Goal: Navigation & Orientation: Find specific page/section

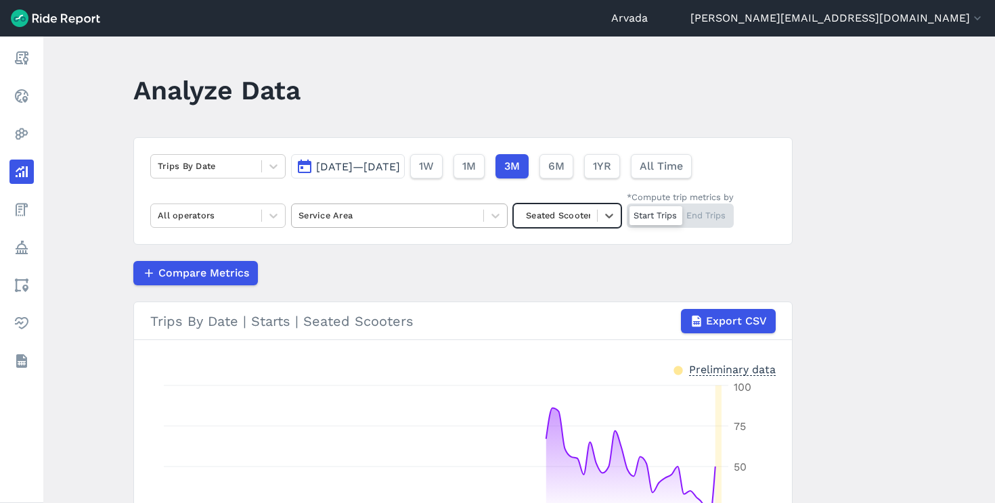
scroll to position [98, 0]
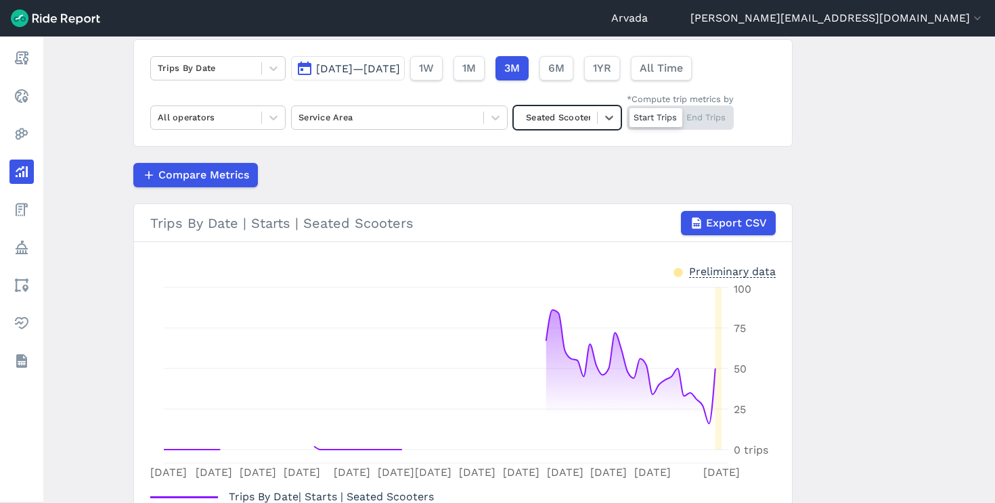
click at [558, 120] on div at bounding box center [555, 118] width 70 height 16
click at [443, 164] on div "Compare Metrics" at bounding box center [462, 175] width 659 height 24
click at [910, 15] on button "[PERSON_NAME][EMAIL_ADDRESS][DOMAIN_NAME]" at bounding box center [837, 18] width 294 height 16
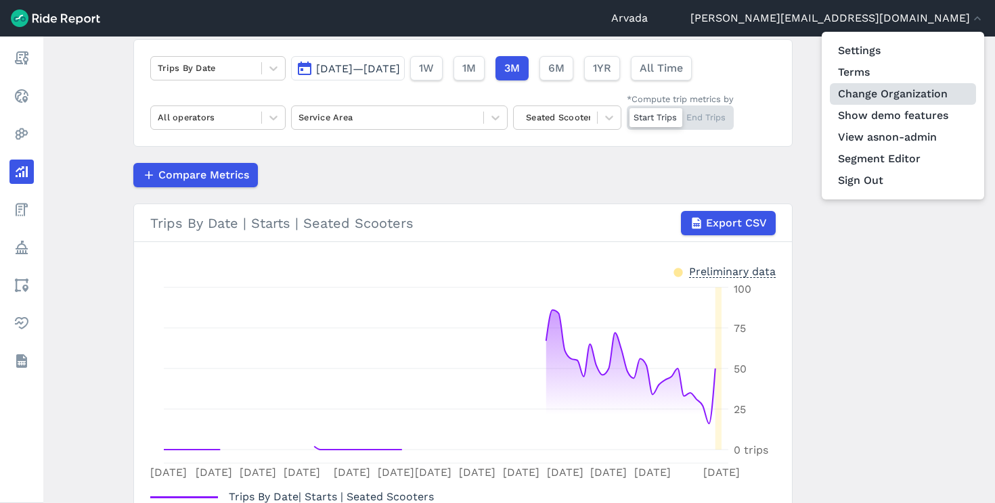
click at [921, 92] on link "Change Organization" at bounding box center [903, 94] width 146 height 22
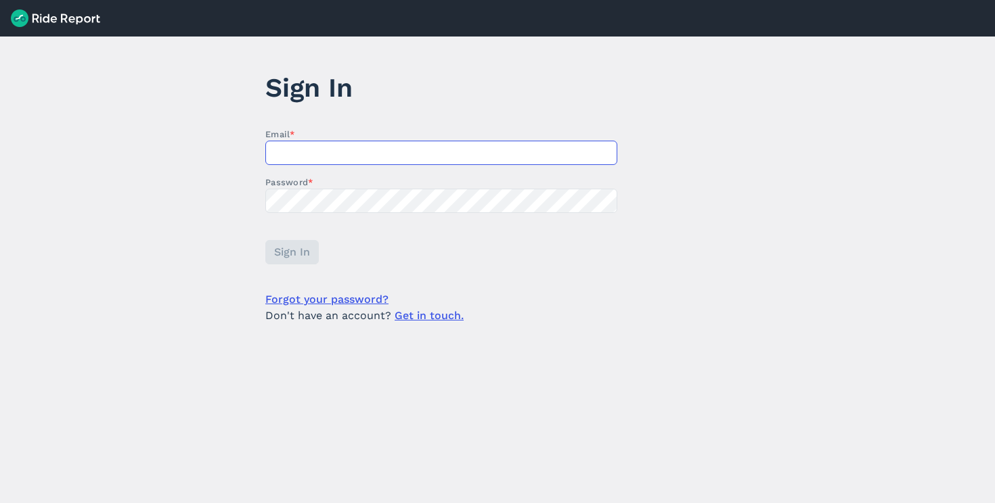
type input "[PERSON_NAME][EMAIL_ADDRESS][DOMAIN_NAME]"
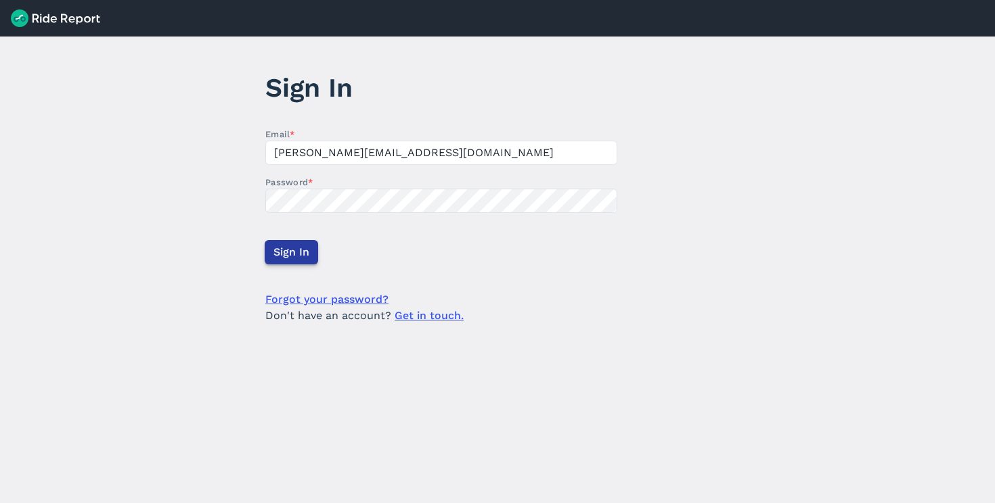
click at [282, 248] on span "Sign In" at bounding box center [291, 252] width 36 height 16
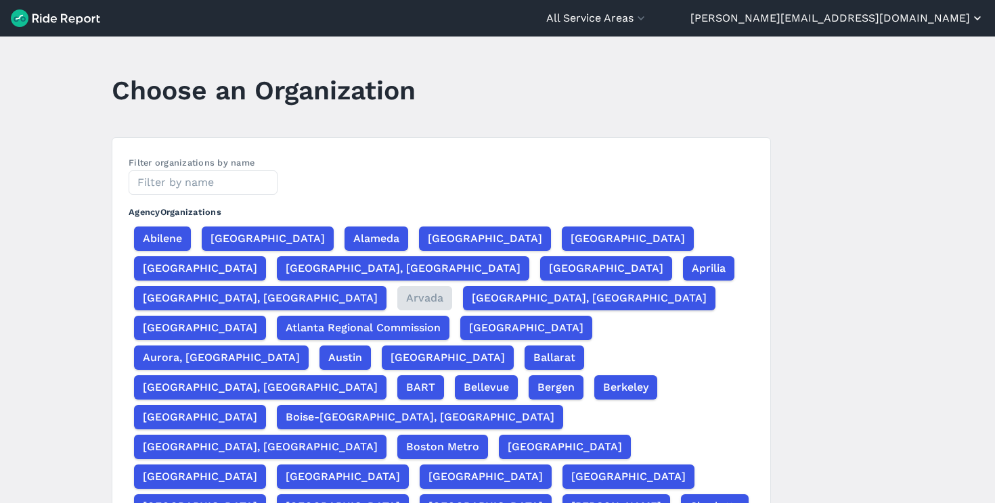
click at [905, 16] on button "[PERSON_NAME][EMAIL_ADDRESS][DOMAIN_NAME]" at bounding box center [837, 18] width 294 height 16
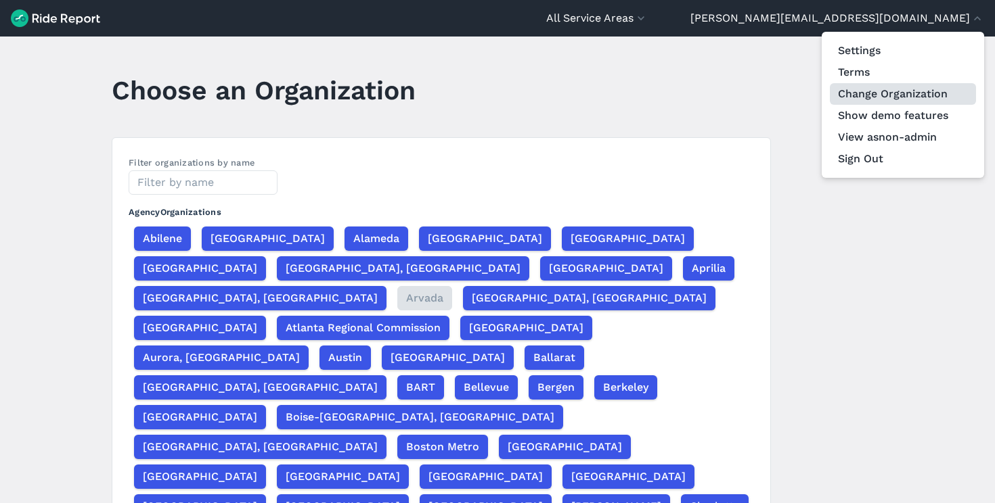
click at [882, 96] on link "Change Organization" at bounding box center [903, 94] width 146 height 22
click at [211, 179] on div at bounding box center [497, 251] width 995 height 503
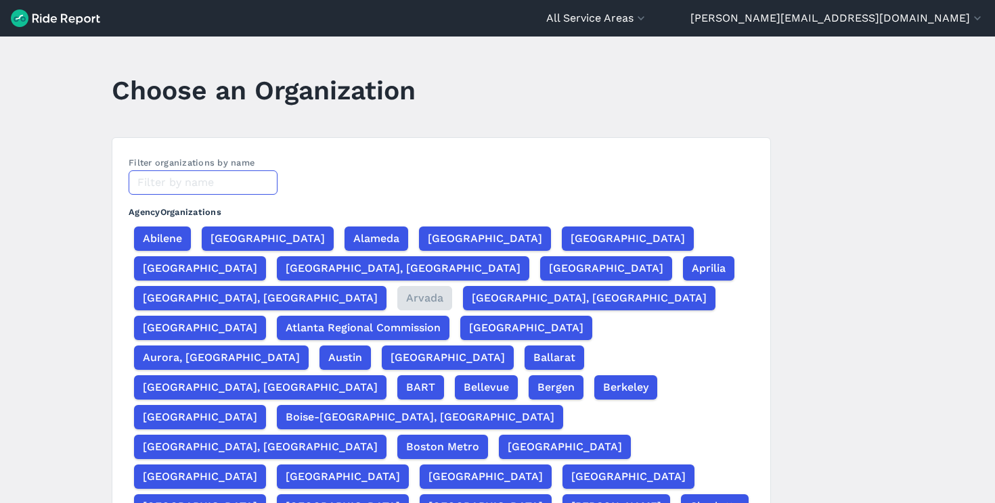
click at [211, 180] on input "text" at bounding box center [203, 183] width 149 height 24
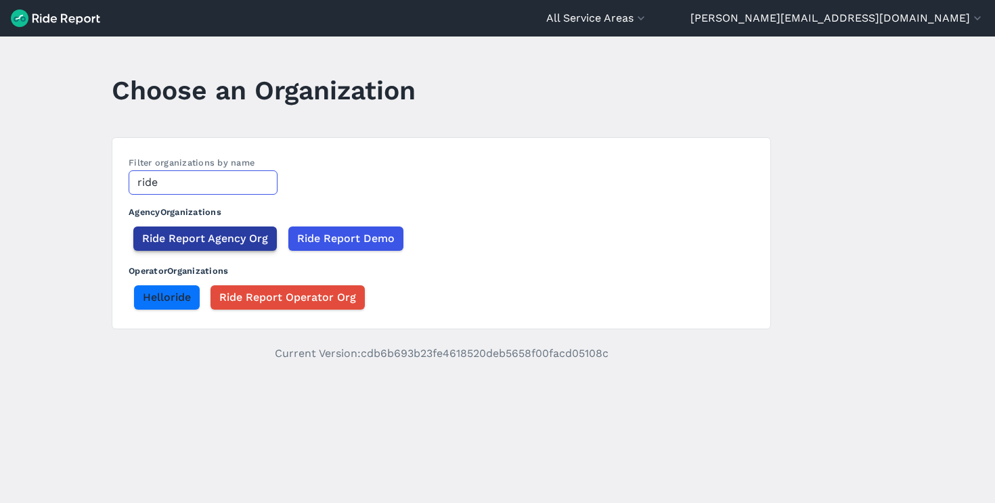
type input "ride"
click at [183, 237] on span "Ride Report Agency Org" at bounding box center [205, 239] width 126 height 16
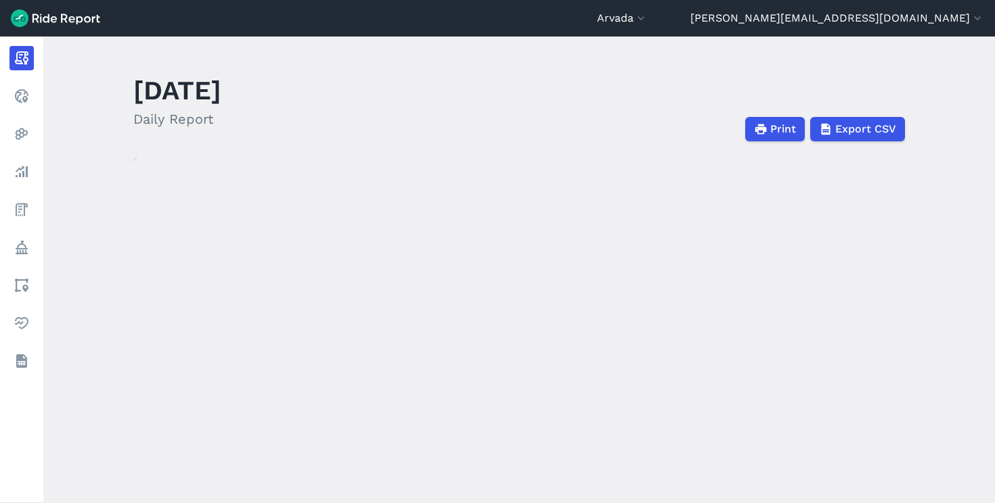
click at [826, 20] on div "[GEOGRAPHIC_DATA] [GEOGRAPHIC_DATA] [GEOGRAPHIC_DATA] [GEOGRAPHIC_DATA] [GEOGRA…" at bounding box center [790, 18] width 387 height 16
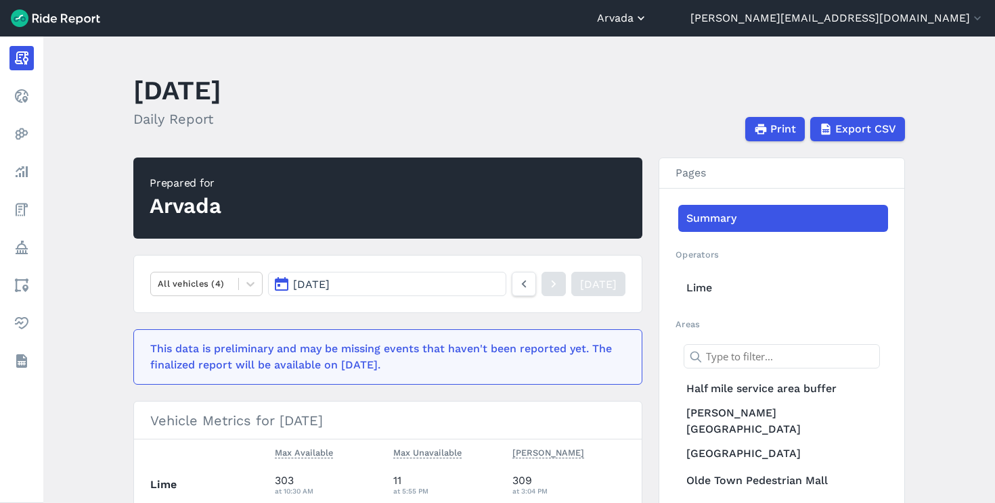
click at [648, 18] on button "Arvada" at bounding box center [622, 18] width 51 height 16
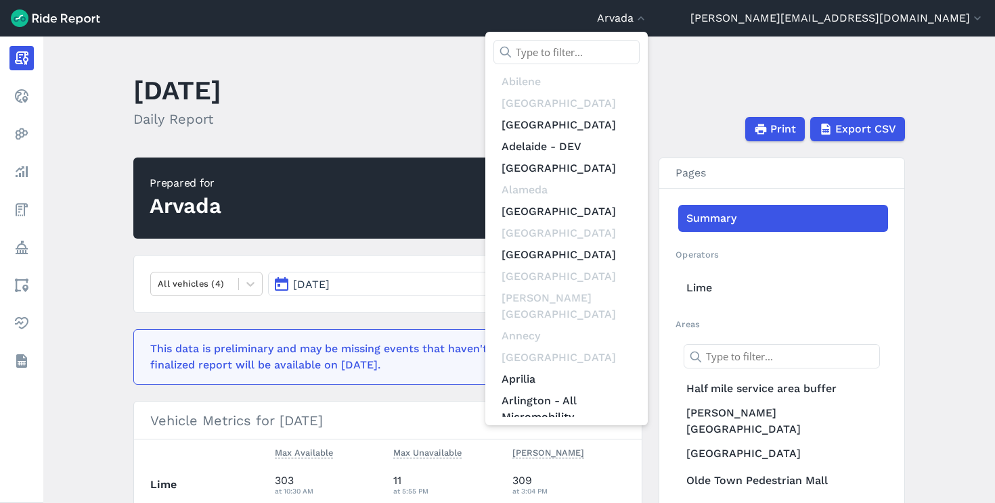
click at [640, 55] on input "text" at bounding box center [566, 52] width 146 height 24
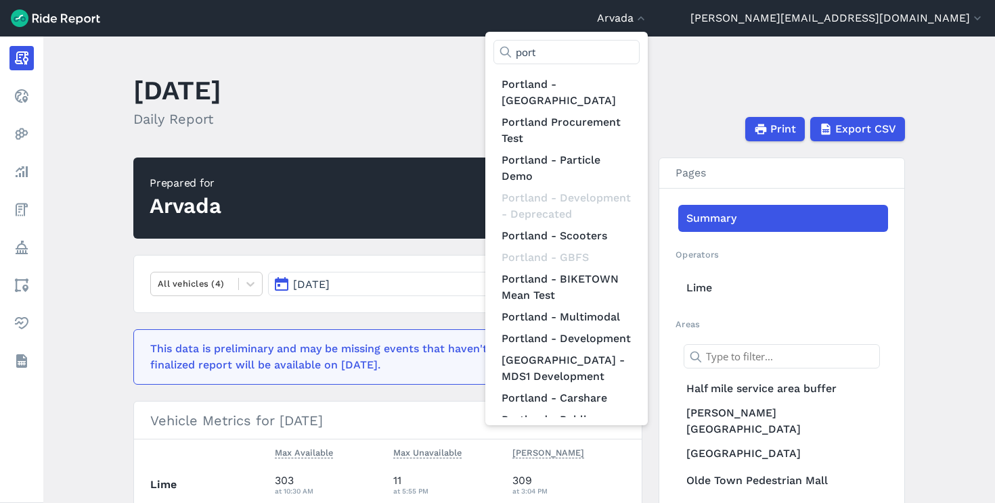
scroll to position [309, 0]
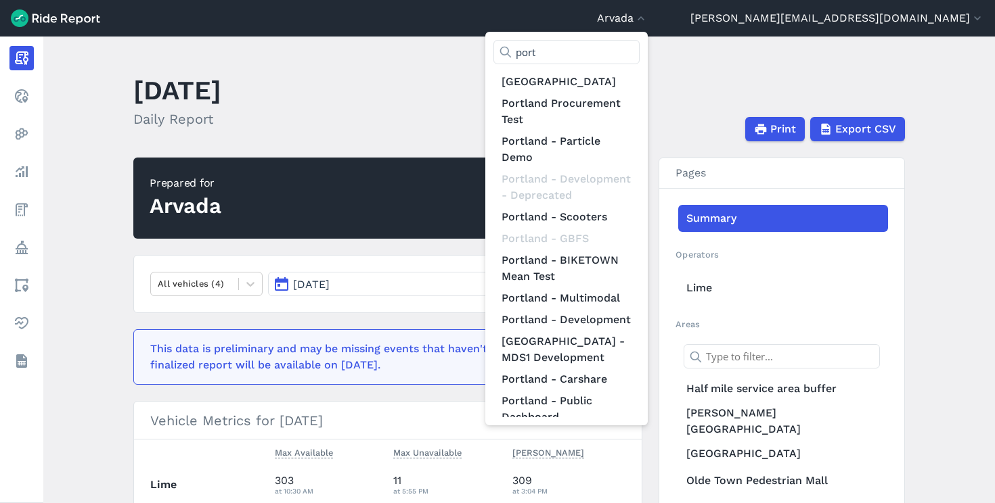
type input "port"
click at [935, 139] on div at bounding box center [497, 251] width 995 height 503
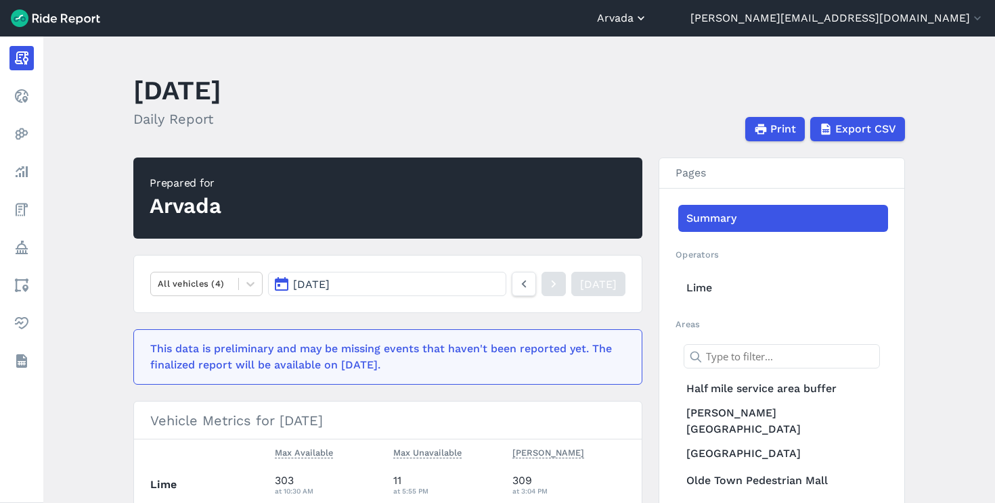
click at [648, 22] on button "Arvada" at bounding box center [622, 18] width 51 height 16
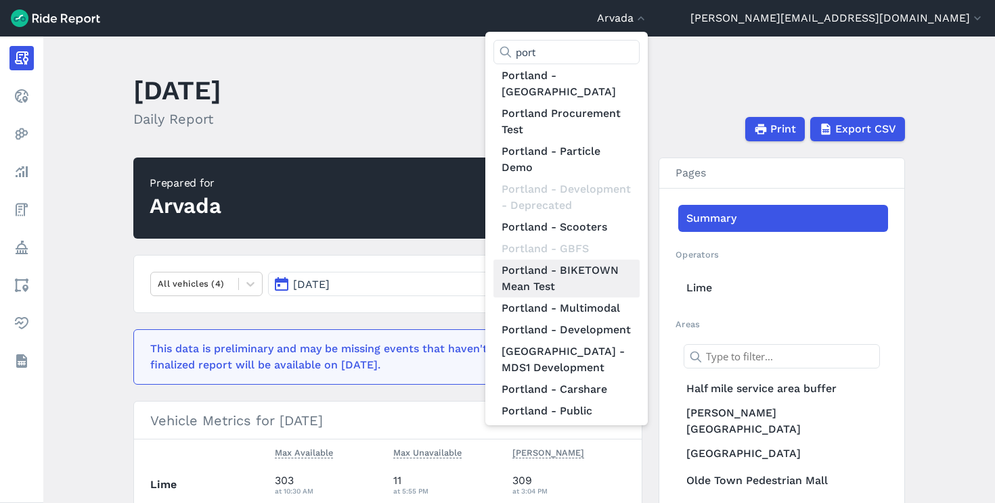
scroll to position [297, 0]
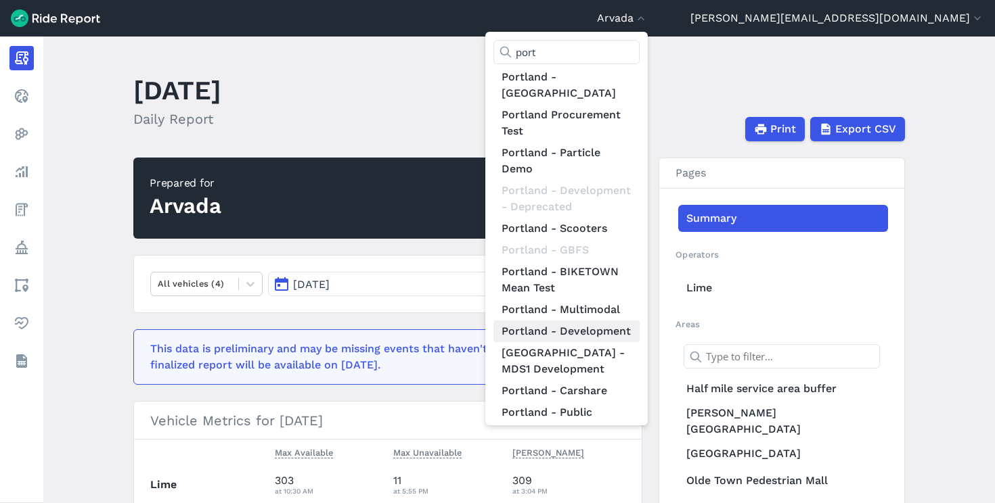
click at [640, 321] on link "Portland - Development" at bounding box center [566, 332] width 146 height 22
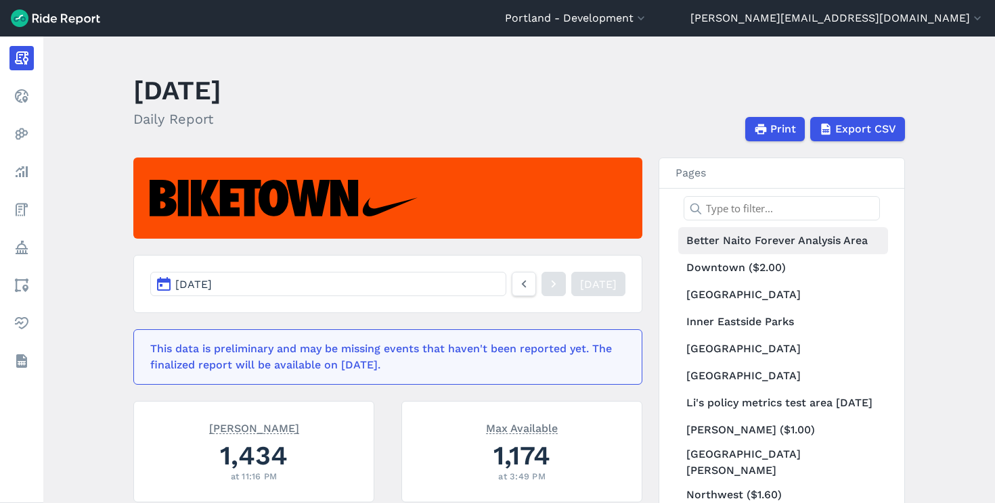
scroll to position [73, 0]
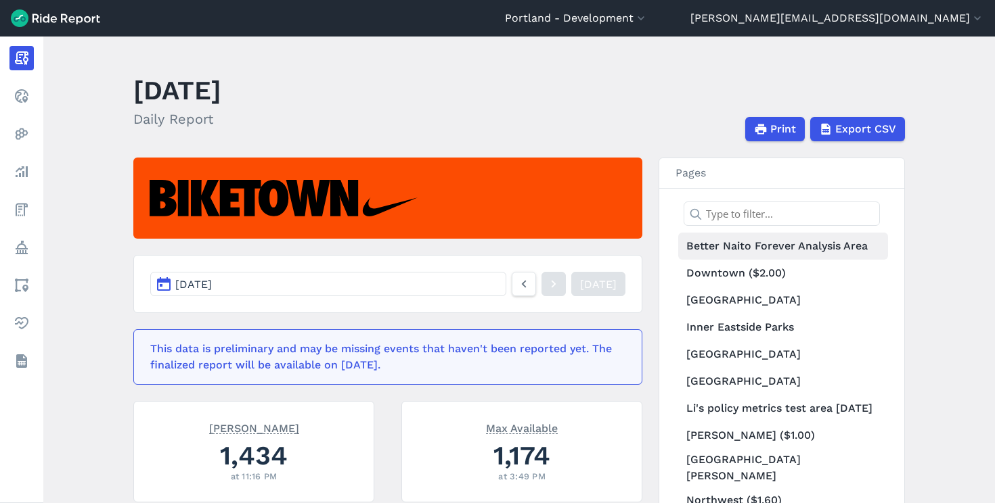
click at [749, 248] on link "Better Naito Forever Analysis Area" at bounding box center [783, 246] width 210 height 27
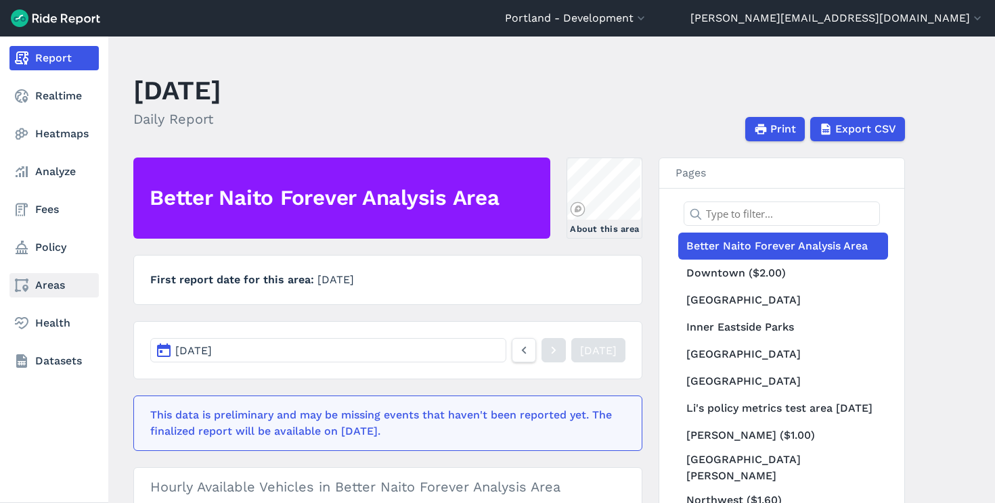
click at [64, 287] on link "Areas" at bounding box center [53, 285] width 89 height 24
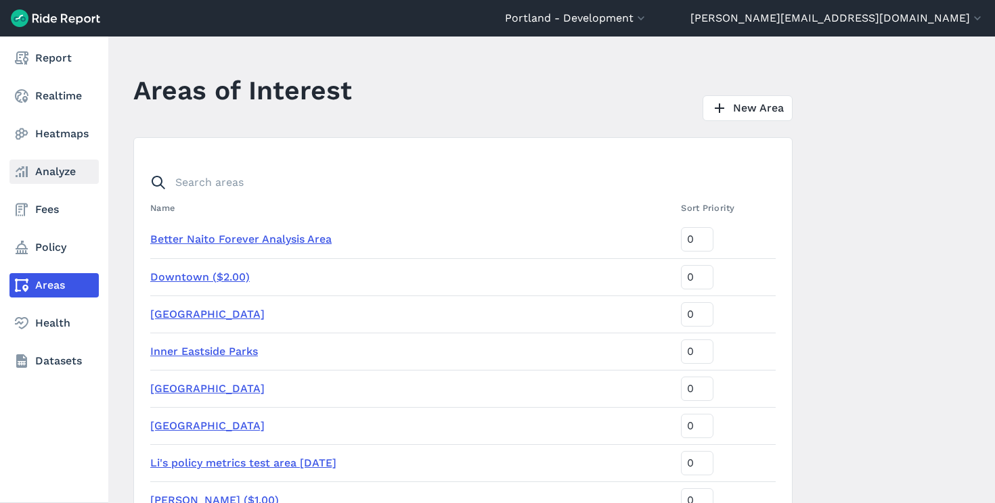
click at [60, 168] on link "Analyze" at bounding box center [53, 172] width 89 height 24
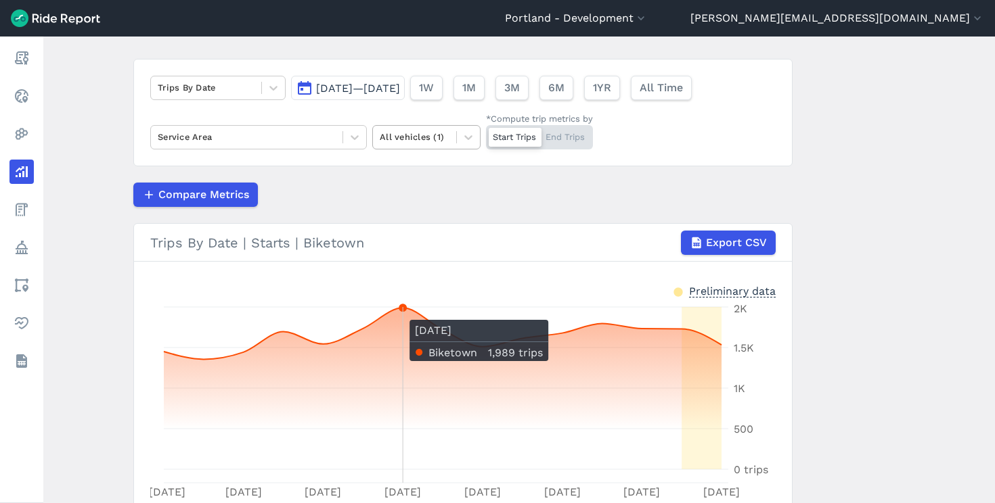
scroll to position [79, 0]
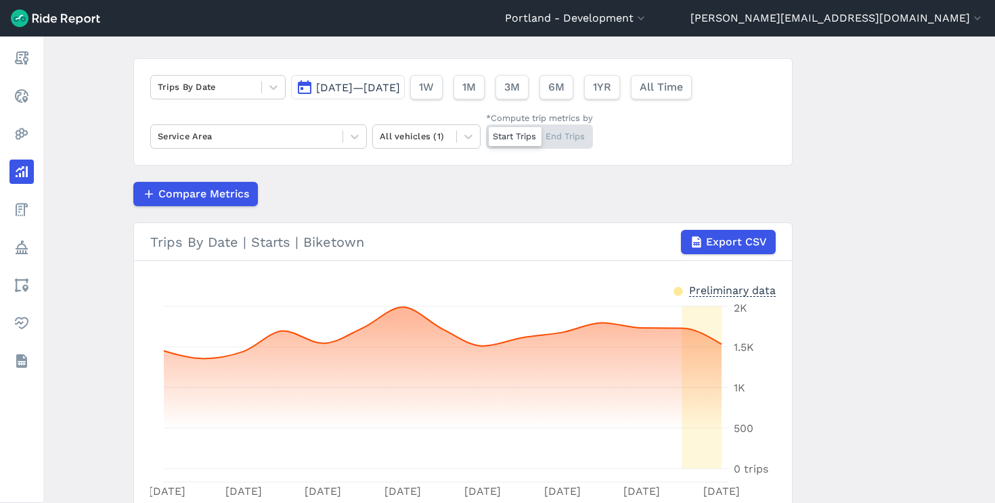
click at [343, 150] on div "Trips By Date [DATE]—[DATE] 1W 1M 3M 6M 1YR All Time Service Area All vehicles …" at bounding box center [462, 112] width 659 height 108
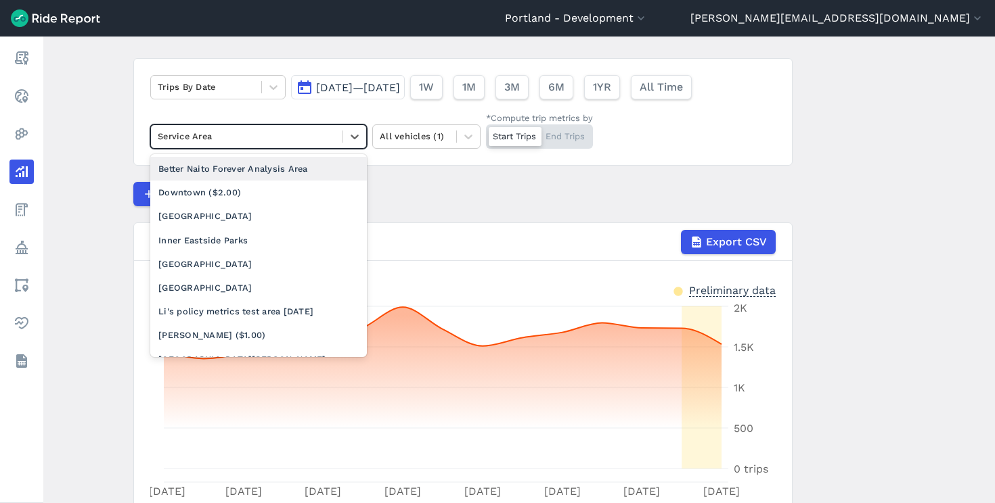
click at [332, 138] on div at bounding box center [247, 137] width 178 height 16
click at [311, 171] on div "Better Naito Forever Analysis Area" at bounding box center [258, 169] width 217 height 24
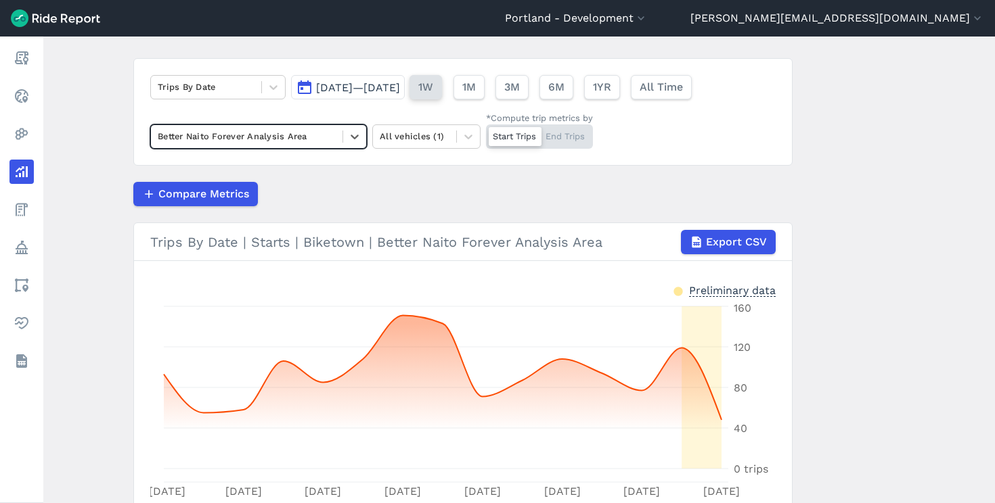
click at [433, 81] on span "1W" at bounding box center [425, 87] width 15 height 16
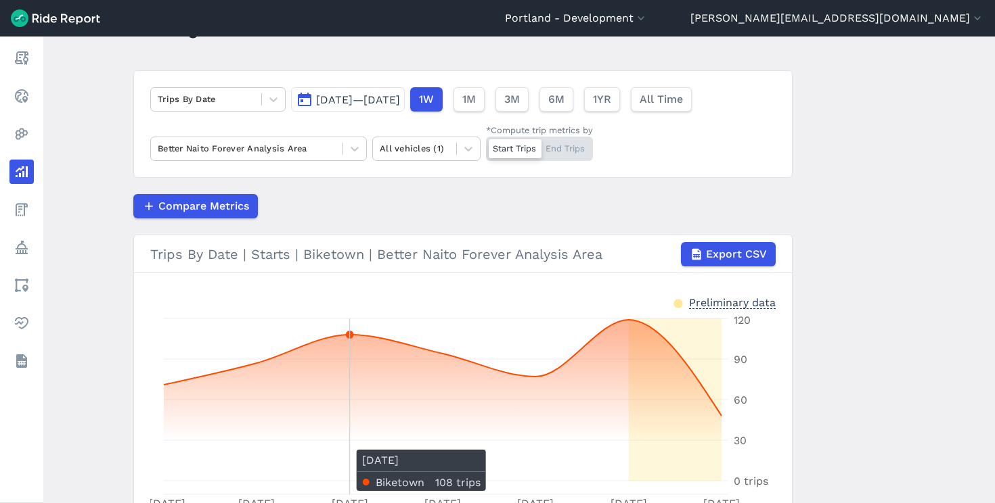
scroll to position [62, 0]
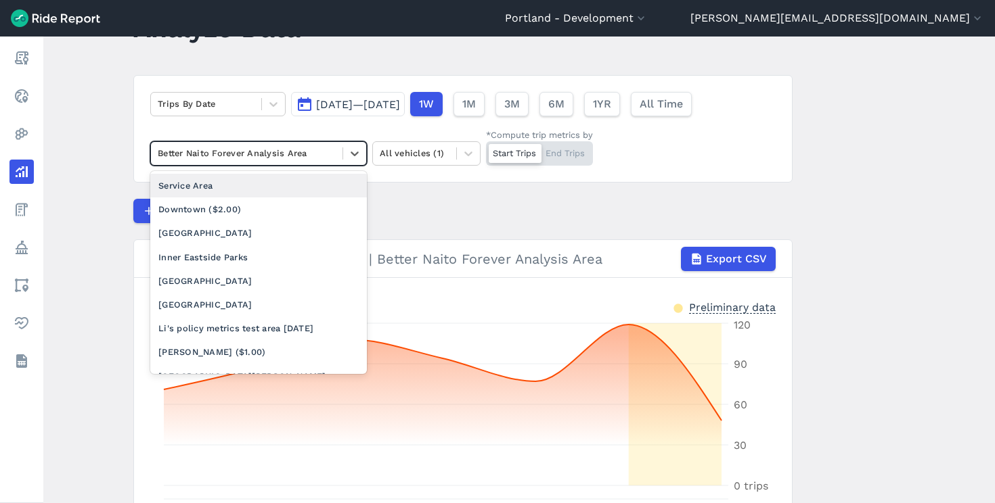
click at [300, 163] on div "Better Naito Forever Analysis Area" at bounding box center [247, 153] width 192 height 21
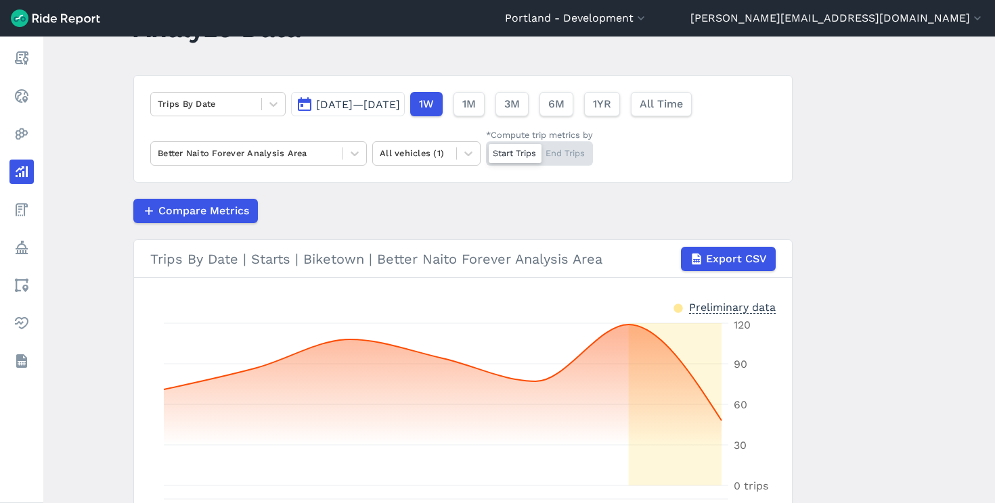
click at [420, 199] on div "Compare Metrics" at bounding box center [462, 211] width 659 height 24
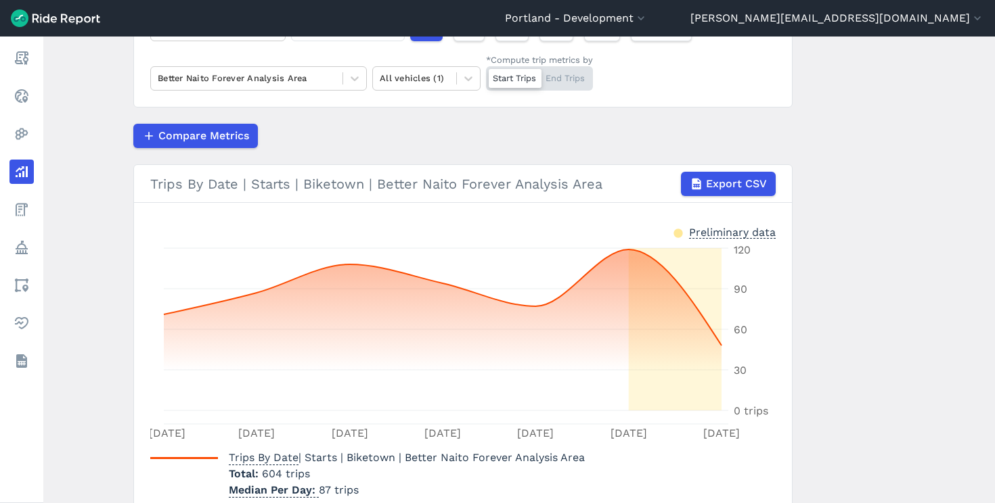
scroll to position [135, 0]
